Goal: Book appointment/travel/reservation

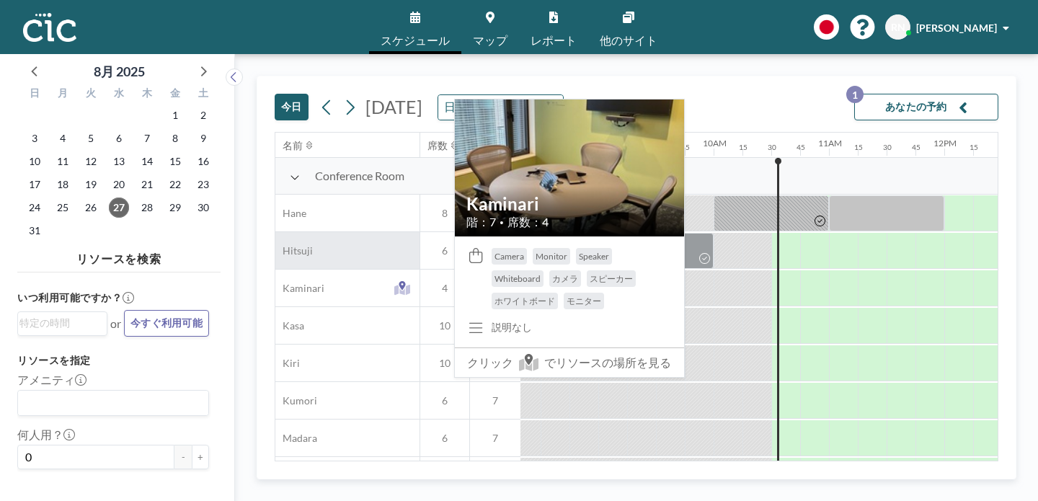
scroll to position [0, 960]
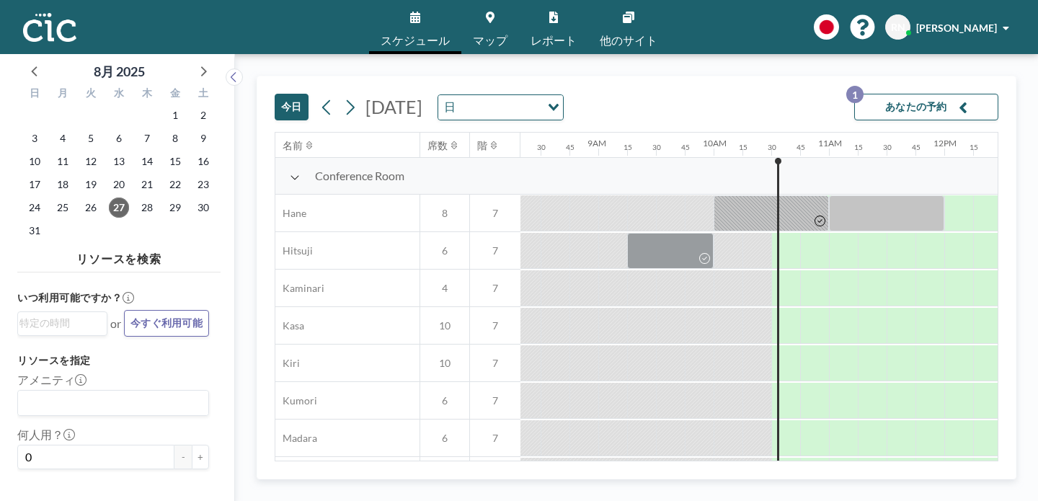
click at [500, 25] on link "マップ" at bounding box center [490, 27] width 58 height 54
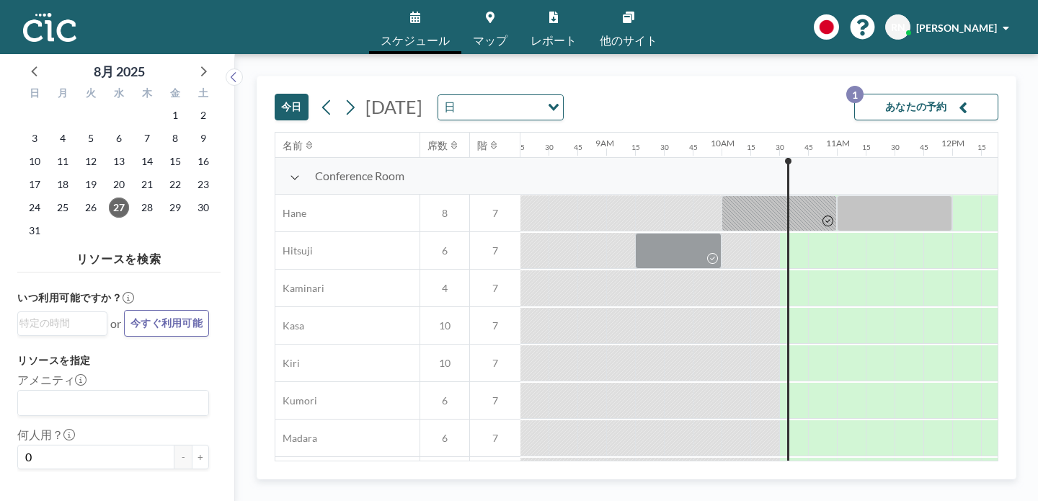
scroll to position [0, 960]
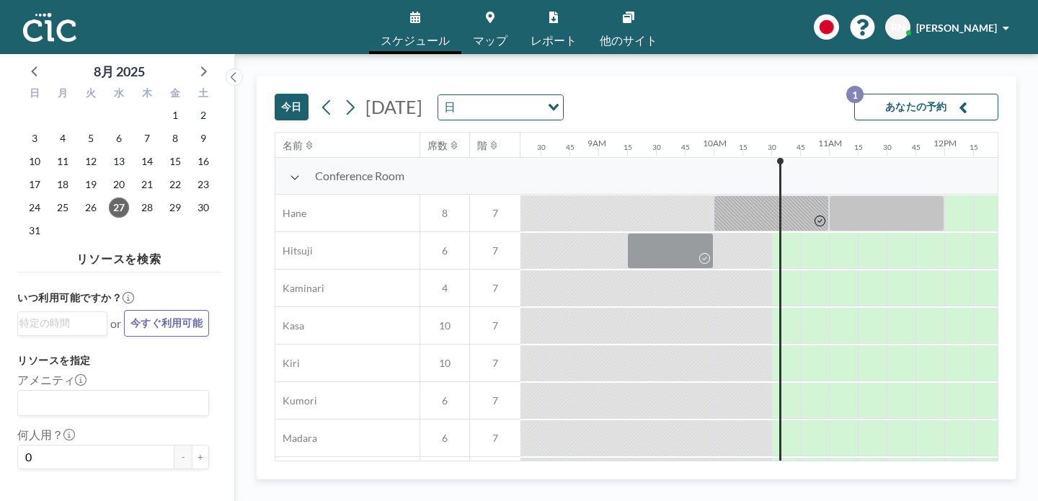
click at [526, 98] on input "Search for option" at bounding box center [499, 107] width 79 height 19
click at [658, 91] on div "[DATE] [DATE] 日 Loading... あなたの予約 1" at bounding box center [637, 104] width 724 height 56
click at [137, 198] on span "28" at bounding box center [147, 208] width 20 height 20
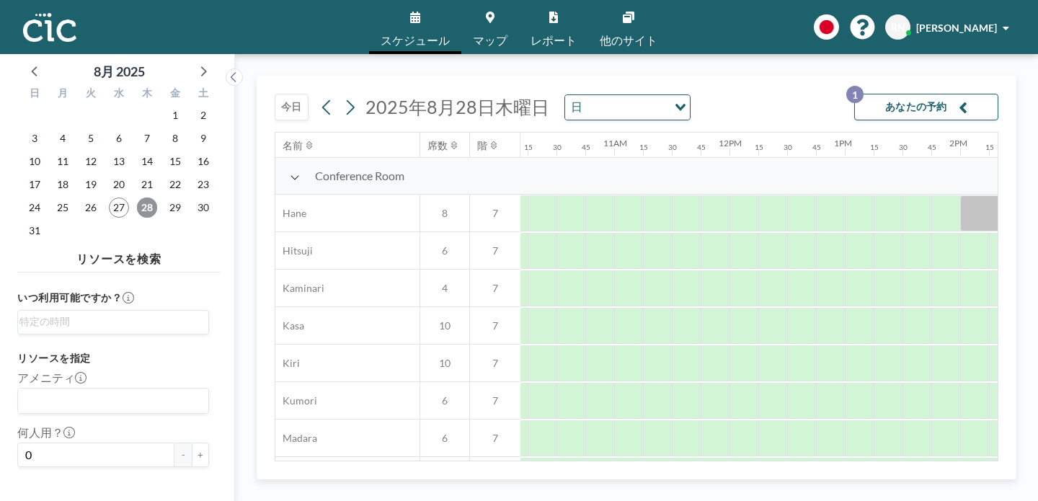
scroll to position [0, 1177]
click at [488, 24] on link "マップ" at bounding box center [490, 27] width 58 height 54
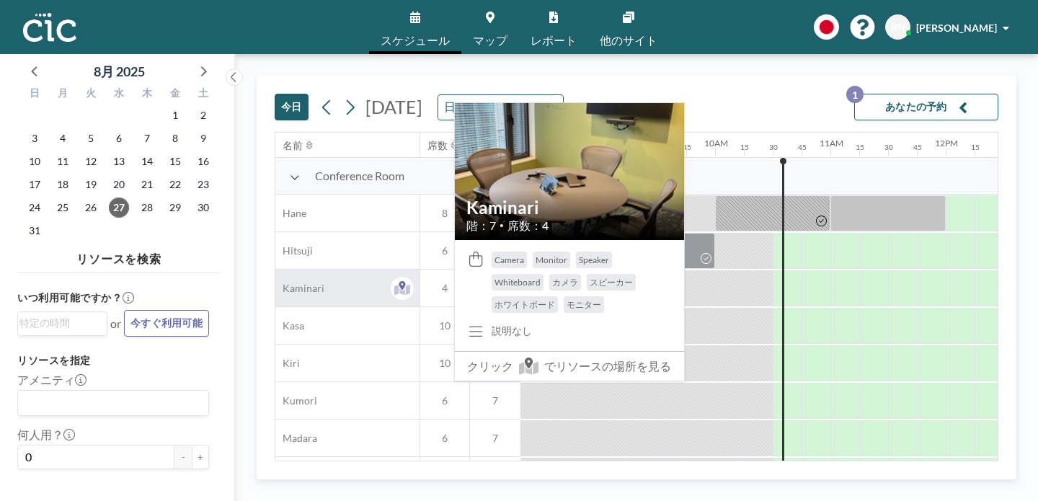
scroll to position [0, 960]
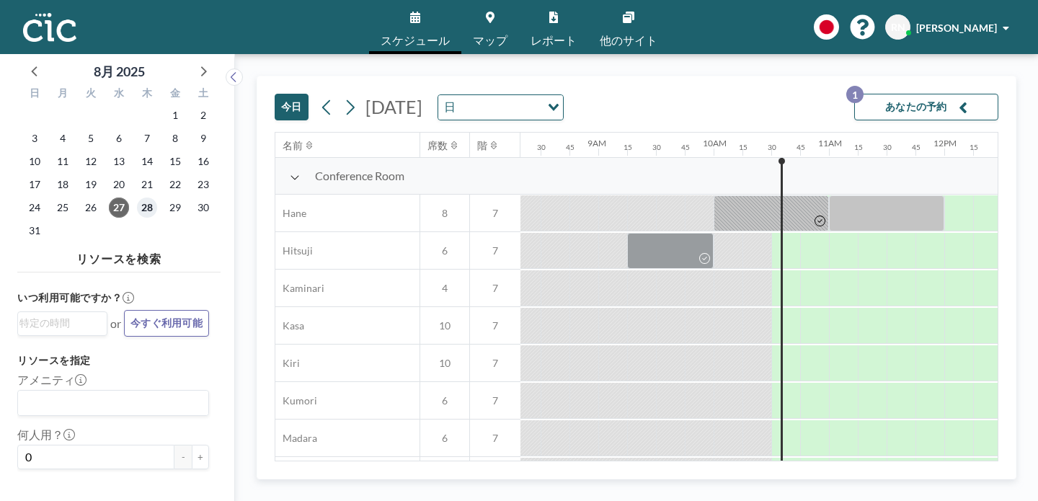
drag, startPoint x: 121, startPoint y: 187, endPoint x: 474, endPoint y: 391, distance: 408.0
click at [137, 198] on span "28" at bounding box center [147, 208] width 20 height 20
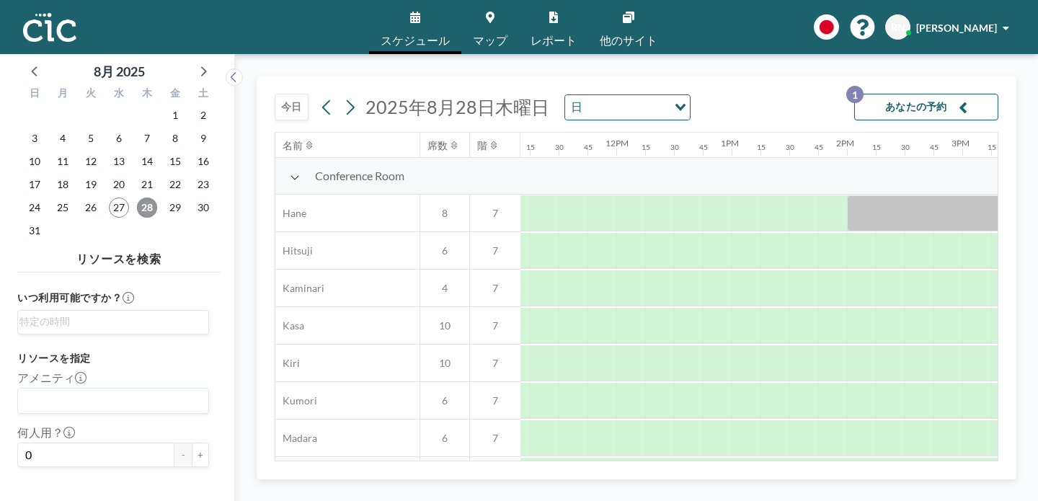
scroll to position [0, 1277]
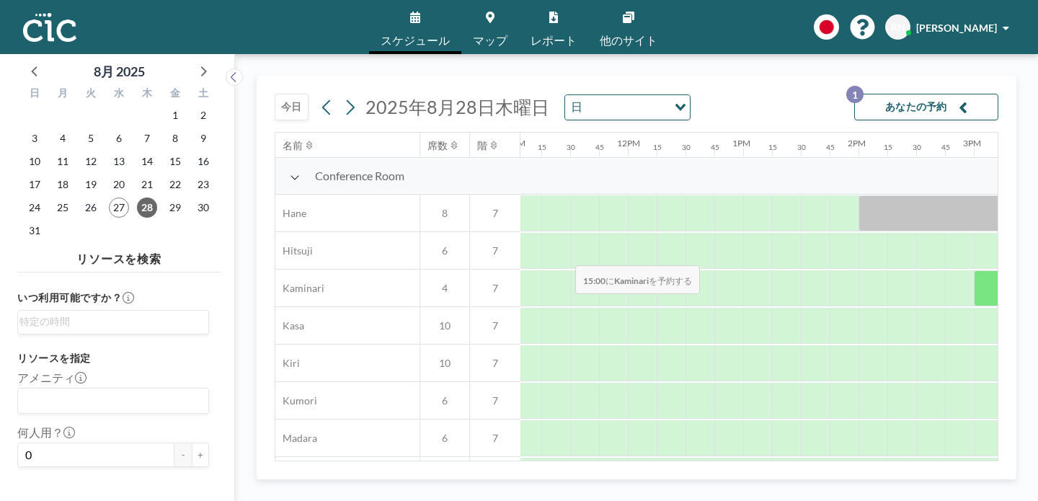
click at [974, 270] on div at bounding box center [988, 288] width 29 height 36
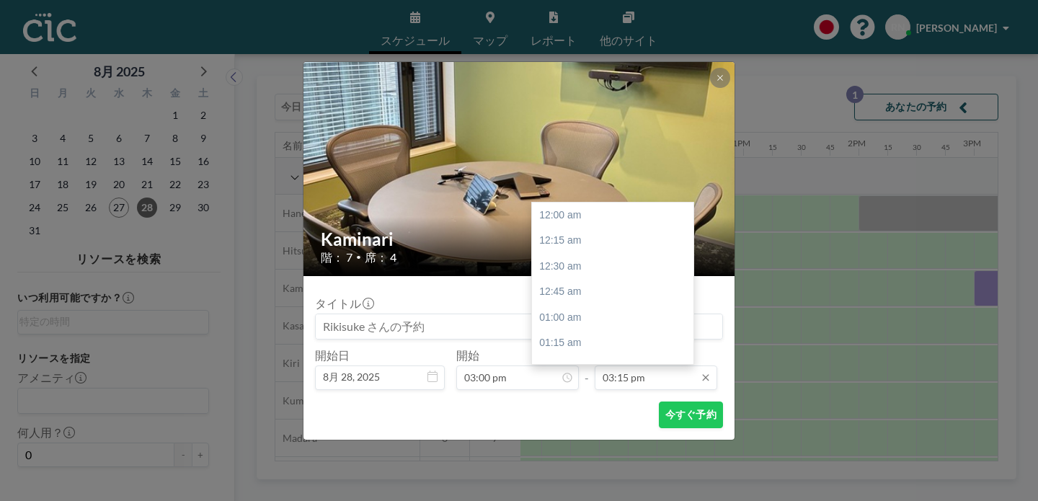
scroll to position [1404, 0]
click at [624, 366] on input "03:15 pm" at bounding box center [656, 378] width 123 height 25
click at [571, 441] on div "04:00 pm" at bounding box center [616, 454] width 169 height 26
type input "04:00 pm"
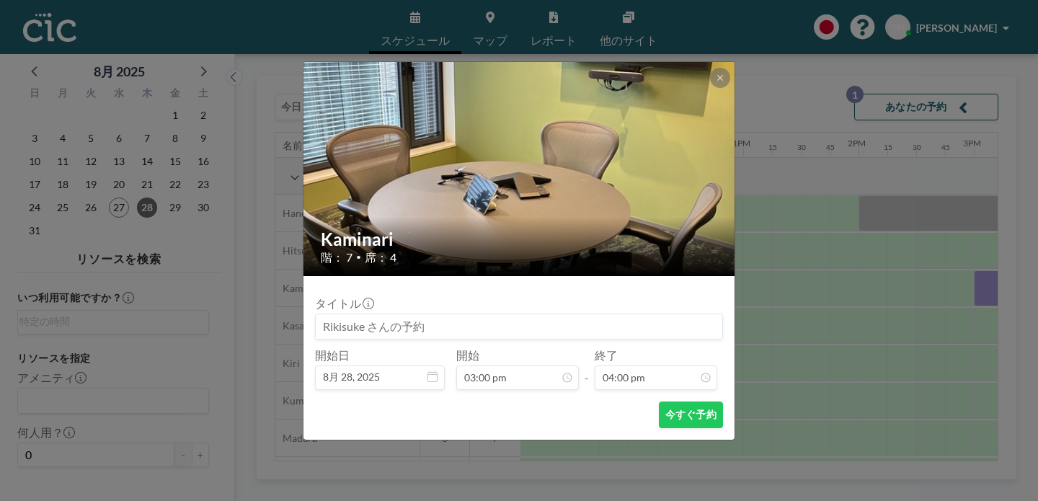
scroll to position [1473, 0]
click at [710, 88] on button at bounding box center [720, 78] width 20 height 20
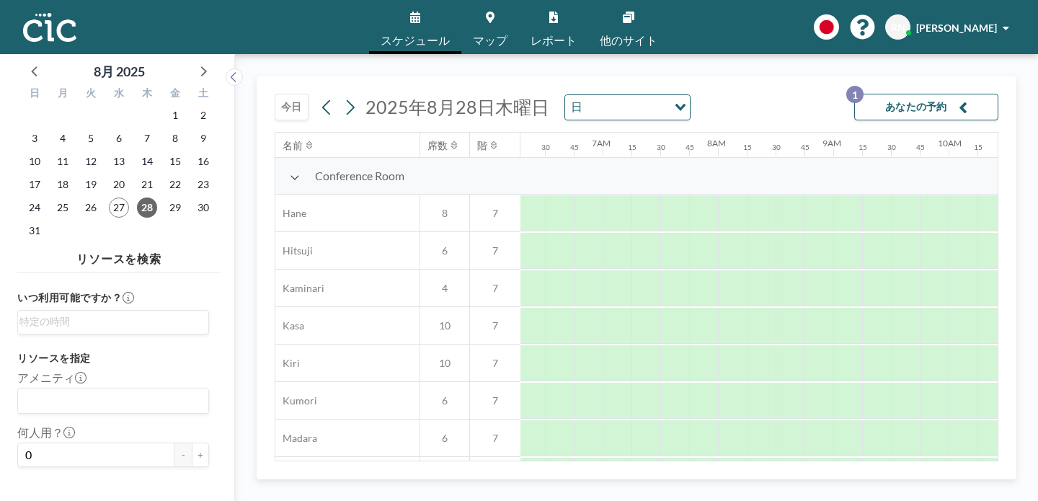
scroll to position [0, 726]
